Goal: Communication & Community: Answer question/provide support

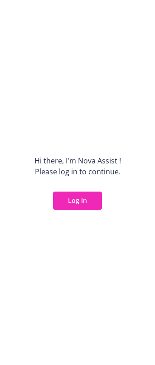
click at [81, 203] on button "Log in" at bounding box center [77, 201] width 49 height 18
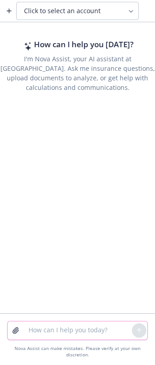
click at [37, 331] on textarea at bounding box center [77, 331] width 109 height 18
click at [82, 15] on button "Click to select an account" at bounding box center [77, 11] width 123 height 18
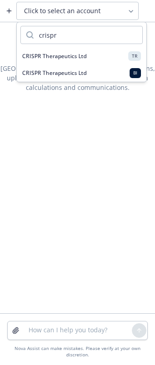
type input "crispr"
click at [74, 56] on span "CRISPR Therapeutics Ltd" at bounding box center [54, 56] width 64 height 8
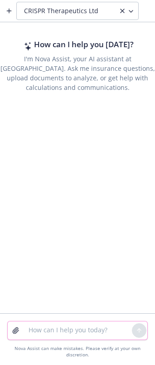
click at [39, 335] on textarea at bounding box center [77, 331] width 109 height 18
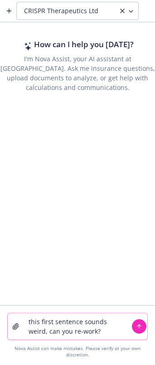
click at [110, 332] on textarea "this first sentence sounds weird, can you re-work?" at bounding box center [77, 326] width 109 height 26
paste textarea "Hi CRISPR team, We have some updates to share regarding your “perks” renewals. …"
type textarea "this first sentence sounds weird, can you re-work? Hi CRISPR team, We have some…"
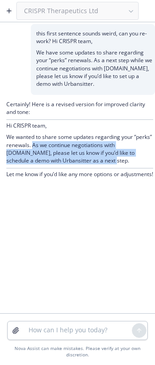
drag, startPoint x: 79, startPoint y: 163, endPoint x: 33, endPoint y: 147, distance: 48.4
click at [33, 147] on p "We wanted to share some updates regarding your “perks” renewals. As we continue…" at bounding box center [79, 148] width 147 height 31
copy p "As we continue negotiations with [DOMAIN_NAME], please let us know if you’d lik…"
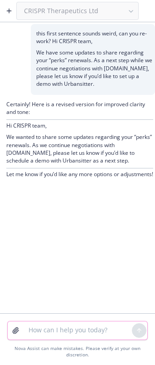
click at [55, 330] on textarea at bounding box center [77, 331] width 109 height 18
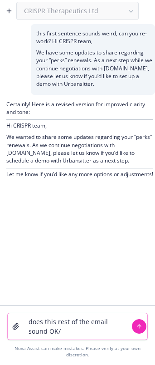
paste textarea "Loremi: - Dolorsi ametc: $3 ADIP elit $2,139 sed doei temp - Incidid utlabor et…"
type textarea "lore ipsu dolo si ame conse adipi EL/ Seddoe: - Tempori utlab: $7 ETDO magn $2,…"
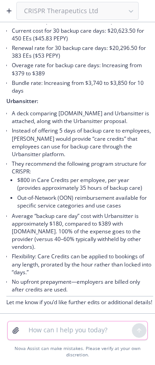
scroll to position [752, 0]
type textarea "what did you change?"
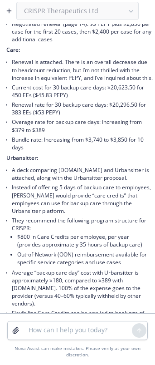
scroll to position [709, 0]
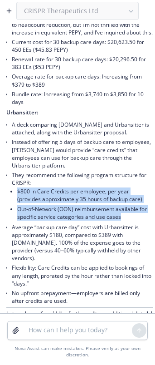
drag, startPoint x: 17, startPoint y: 223, endPoint x: 144, endPoint y: 247, distance: 129.9
click at [144, 223] on li "They recommend the following program structure for CRISPR: $800 in Care Credits…" at bounding box center [83, 196] width 142 height 52
copy ul "$800 in Care Credits per employee, per year (provides approximately 35 hours of…"
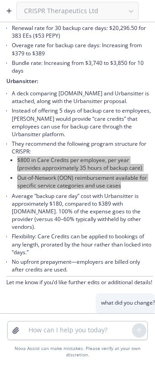
scroll to position [755, 0]
